Goal: Book appointment/travel/reservation

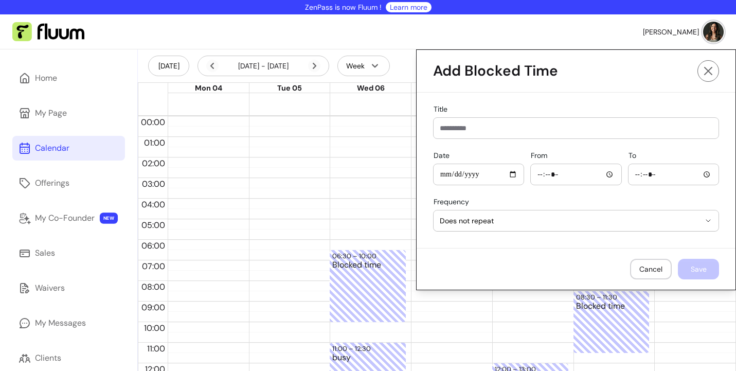
select select "*********"
click at [709, 73] on icon at bounding box center [708, 71] width 12 height 12
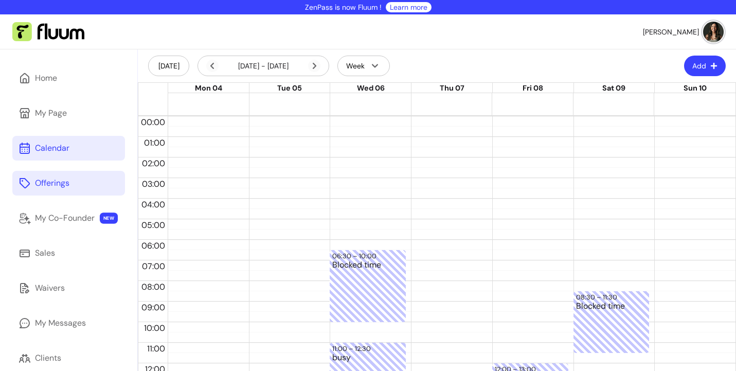
click at [48, 185] on div "Offerings" at bounding box center [52, 183] width 34 height 12
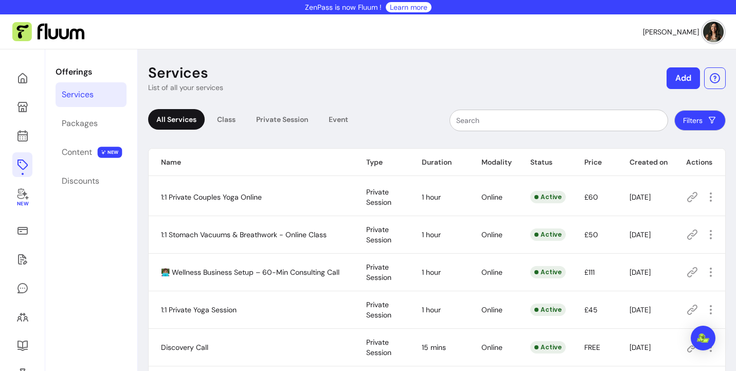
scroll to position [120, 0]
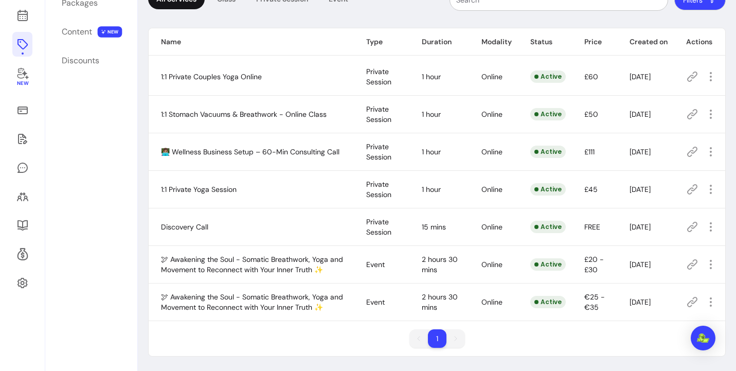
click at [193, 222] on span "Discovery Call" at bounding box center [184, 226] width 47 height 9
click at [690, 228] on icon at bounding box center [692, 227] width 12 height 12
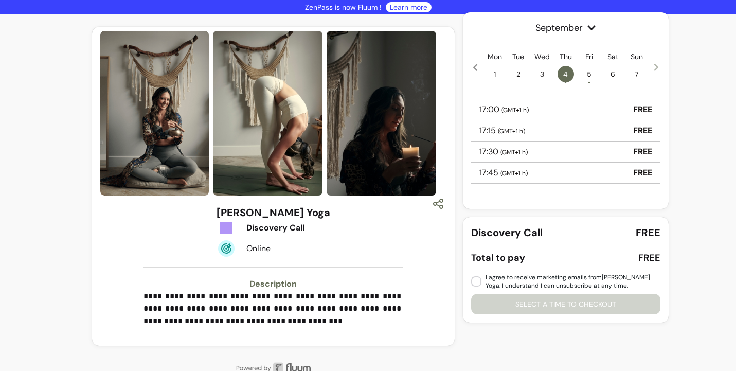
scroll to position [17, 0]
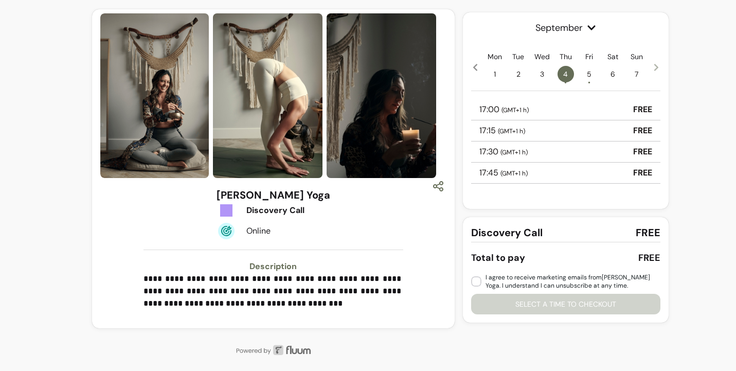
click at [586, 74] on span "5 •" at bounding box center [589, 74] width 16 height 16
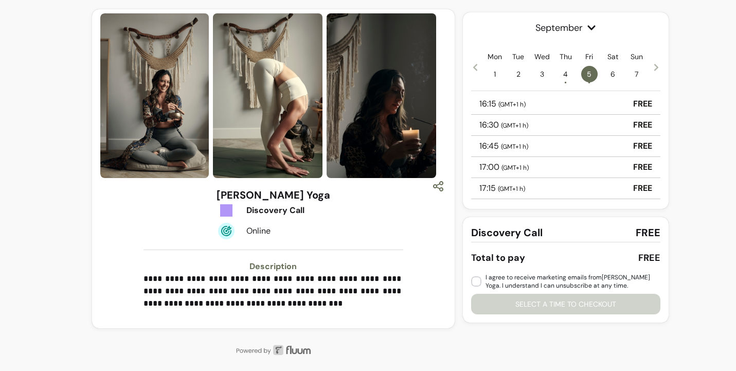
scroll to position [658, 0]
click at [615, 74] on span "6" at bounding box center [613, 74] width 16 height 16
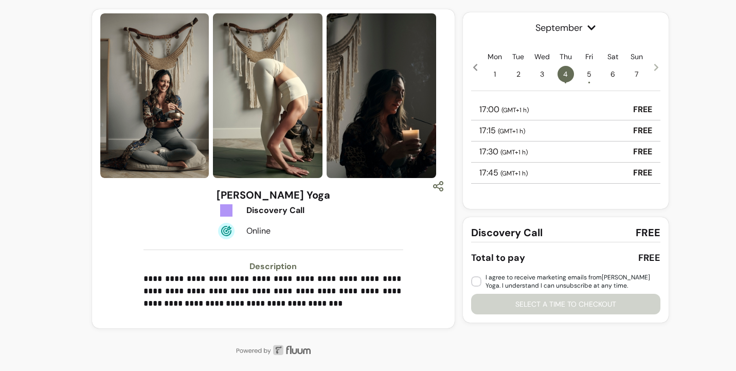
click at [640, 76] on span "7" at bounding box center [636, 74] width 16 height 16
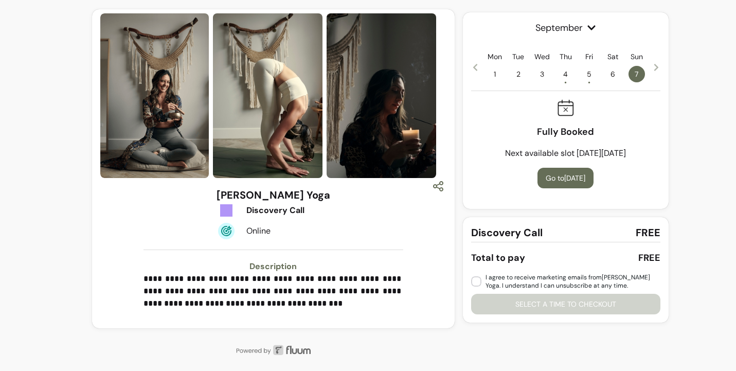
click at [655, 67] on icon at bounding box center [656, 67] width 8 height 8
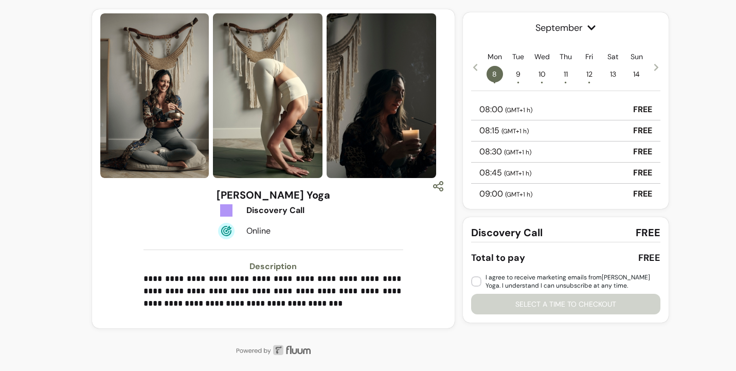
click at [661, 65] on div "September Mon 8 • Tue 9 • Wed 10 • Thu 11 • Fri 12 • Sat 13 Sun 14 08:00 ( GMT+…" at bounding box center [566, 110] width 206 height 196
